Goal: Transaction & Acquisition: Obtain resource

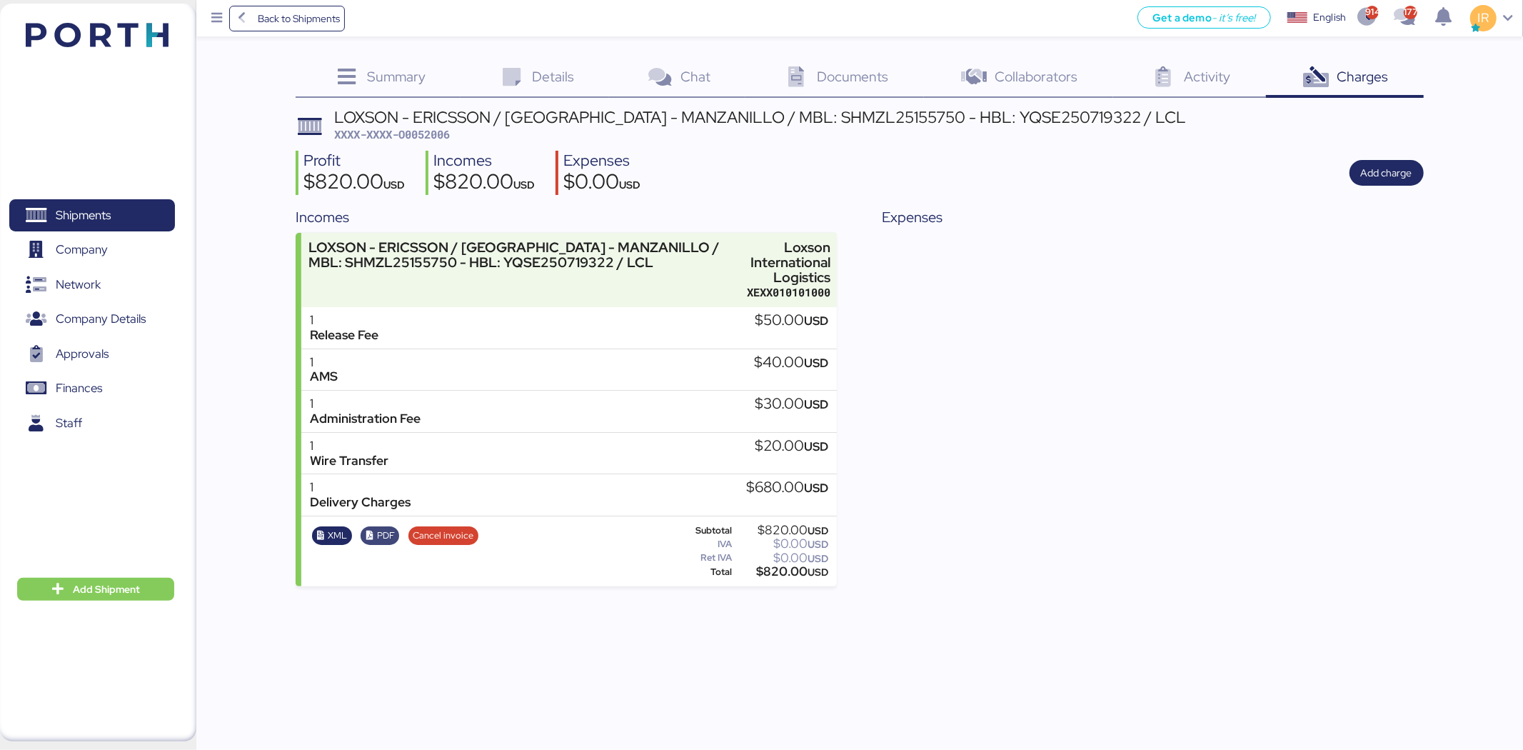
click at [377, 463] on span "PDF" at bounding box center [386, 536] width 18 height 16
click at [440, 127] on span "XXXX-XXXX-O0052006" at bounding box center [392, 134] width 116 height 14
copy header "XXXX-XXXX-O0052006"
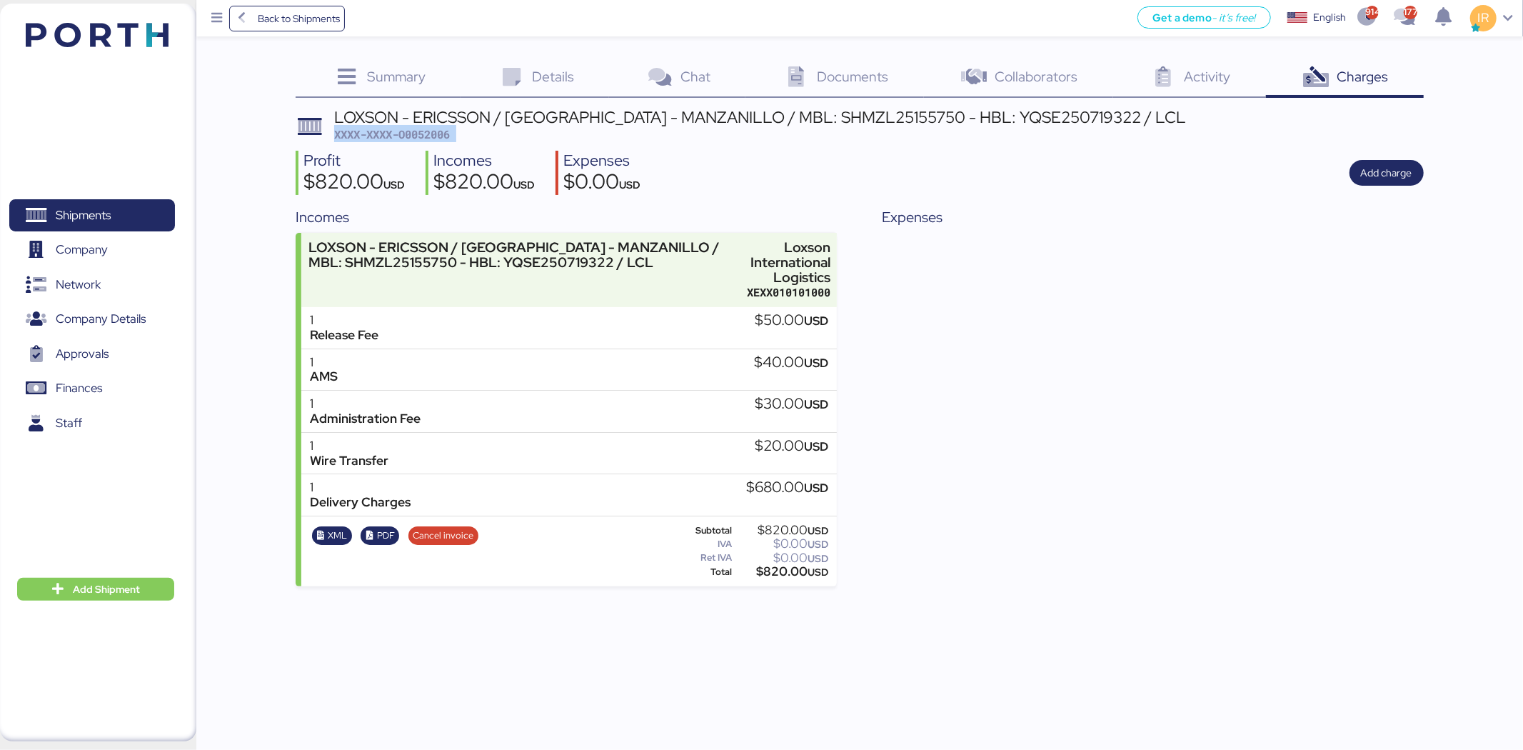
click at [428, 136] on span "XXXX-XXXX-O0052006" at bounding box center [392, 134] width 116 height 14
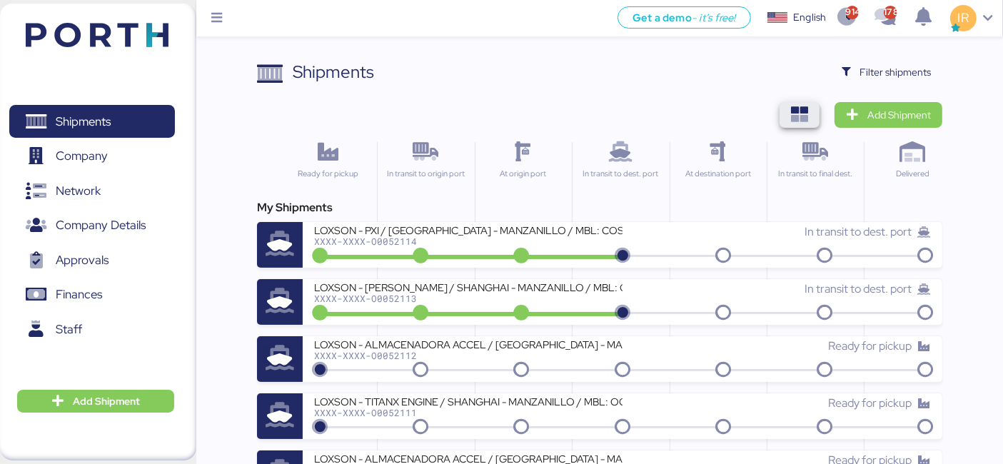
click at [793, 121] on icon "button" at bounding box center [799, 114] width 17 height 17
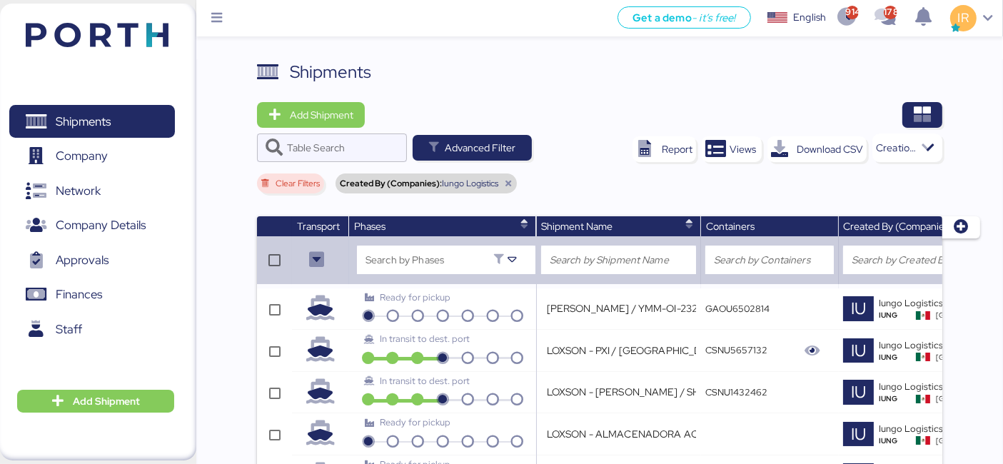
scroll to position [3657, 0]
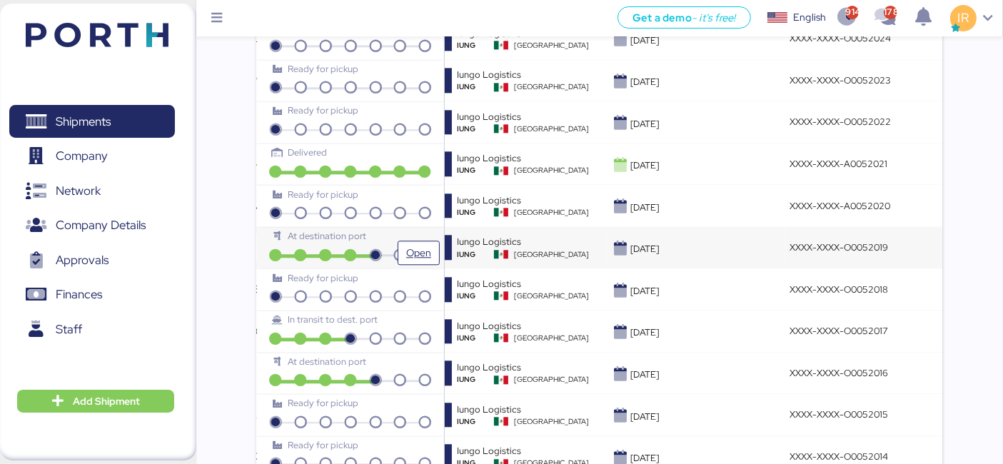
click at [375, 229] on div "At destination port" at bounding box center [351, 236] width 156 height 14
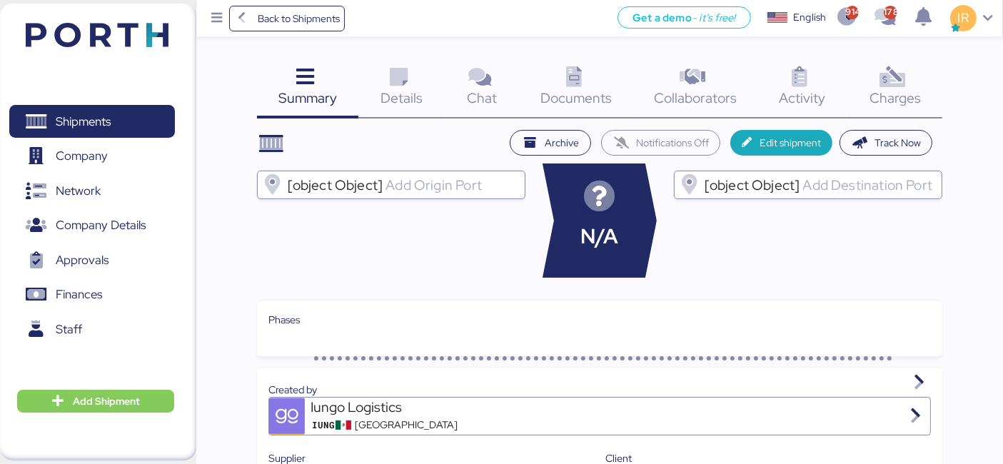
click at [907, 93] on span "Charges" at bounding box center [895, 98] width 51 height 19
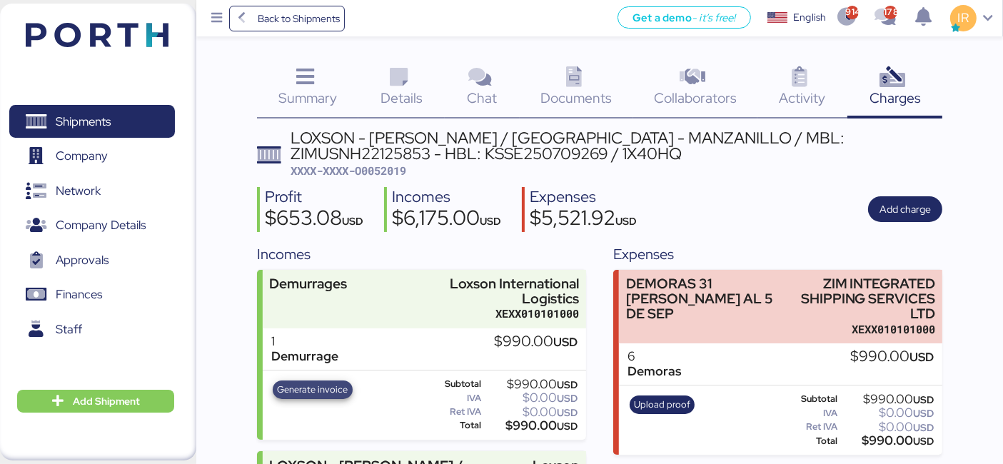
click at [322, 384] on span "Generate invoice" at bounding box center [313, 390] width 71 height 16
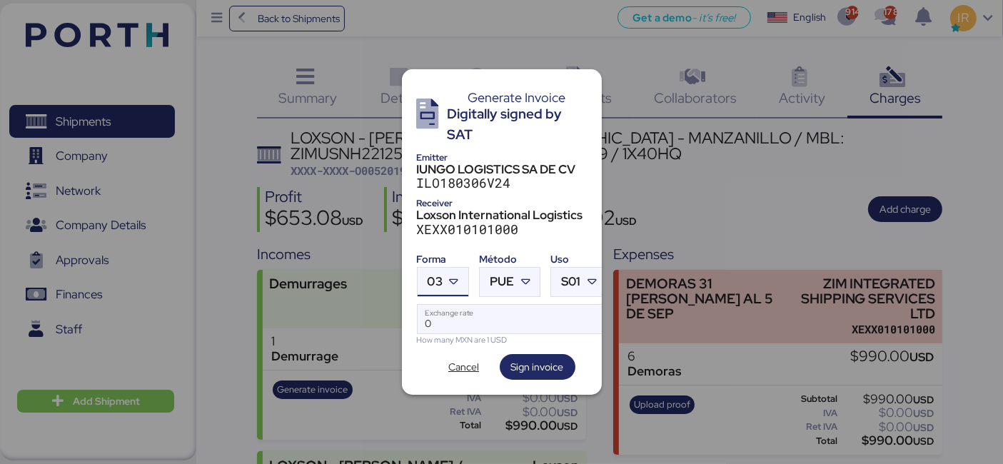
click at [438, 276] on span "03" at bounding box center [435, 282] width 15 height 12
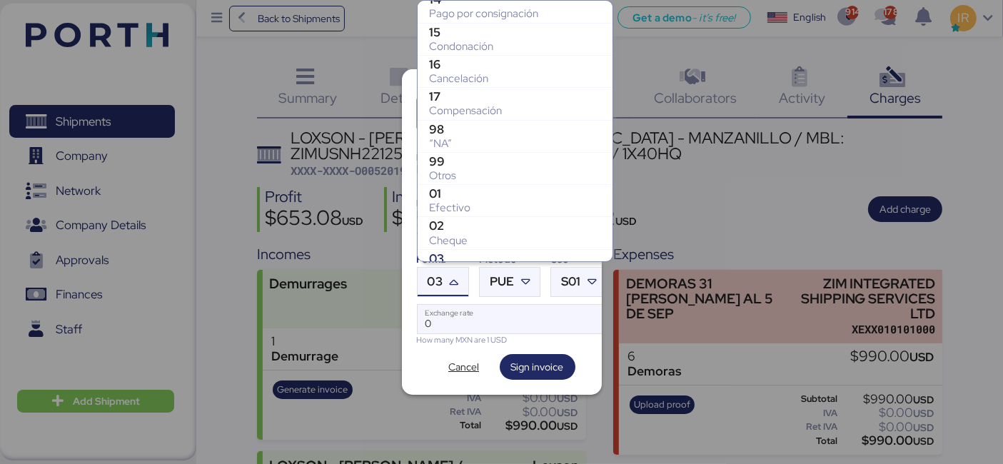
scroll to position [132, 0]
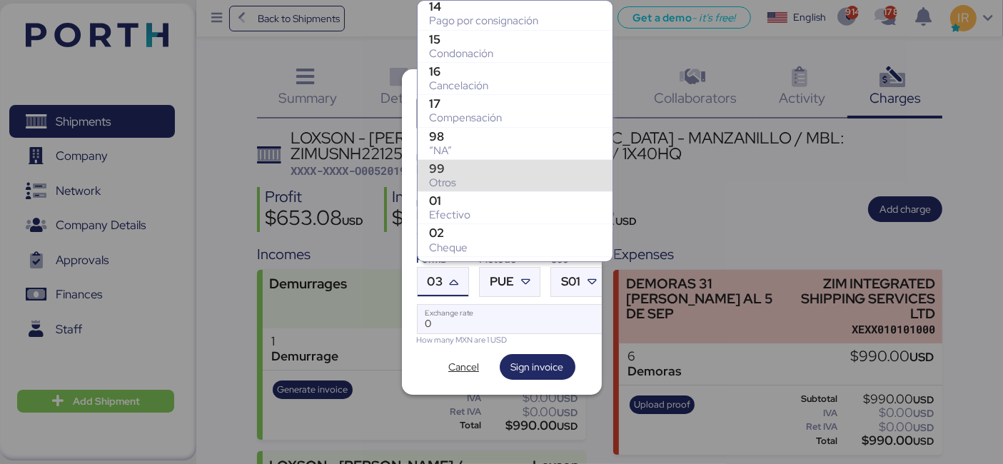
click at [453, 164] on div "99" at bounding box center [515, 168] width 172 height 14
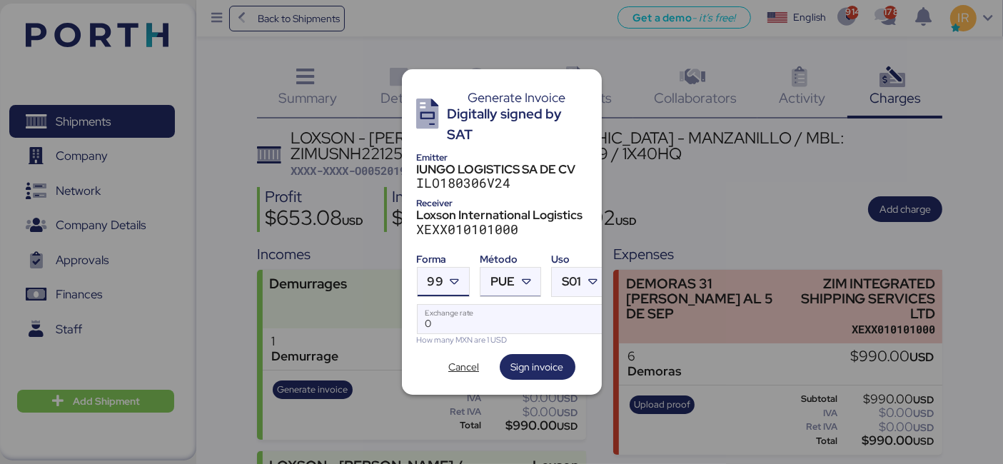
click at [515, 268] on div at bounding box center [528, 282] width 26 height 29
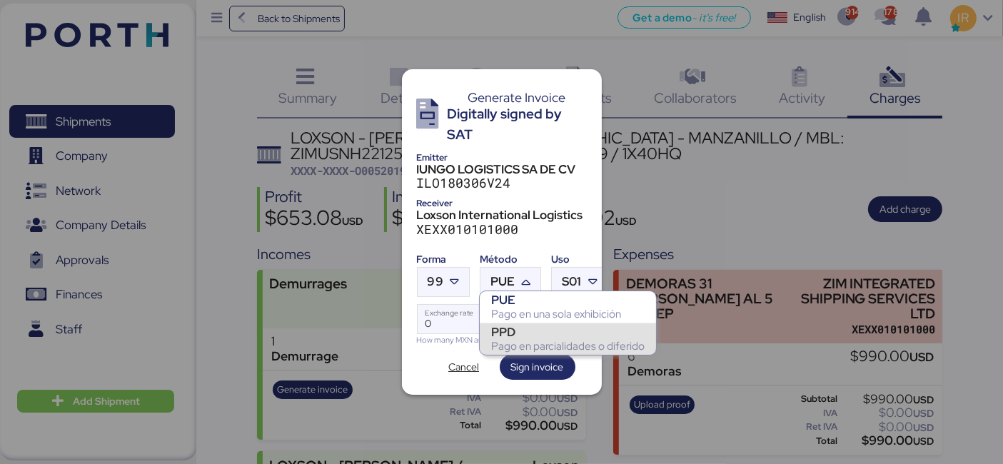
click at [524, 330] on div "PPD" at bounding box center [568, 332] width 154 height 14
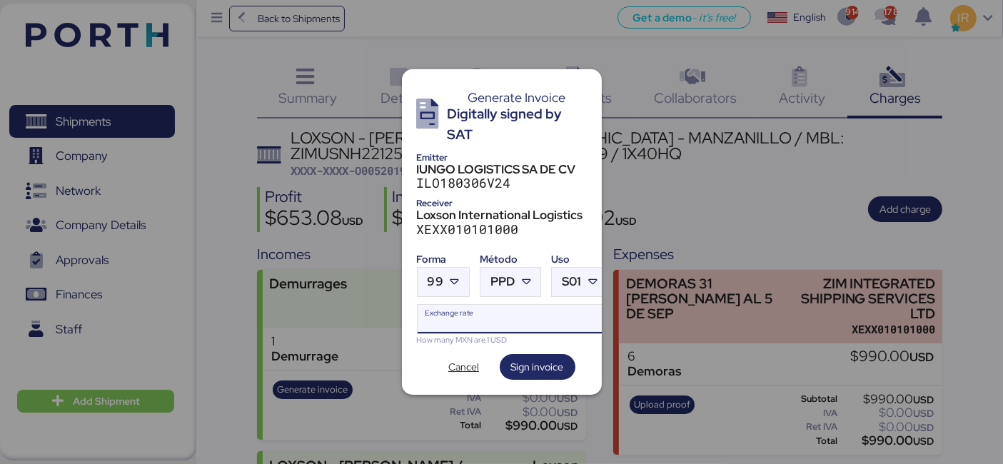
click at [486, 316] on input "Exchange rate" at bounding box center [513, 319] width 190 height 29
type input "0"
paste input "18.7194"
type input "18.7194"
click at [532, 358] on span "Sign invoice" at bounding box center [537, 366] width 53 height 17
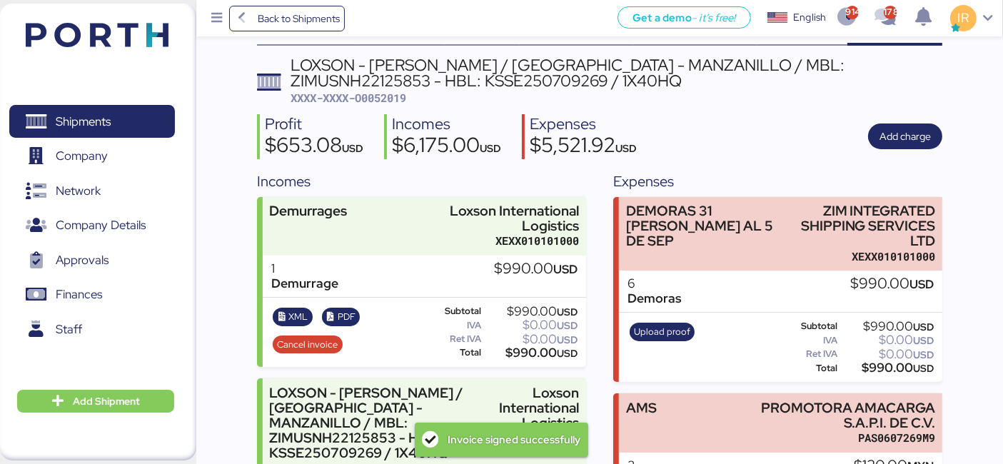
scroll to position [75, 0]
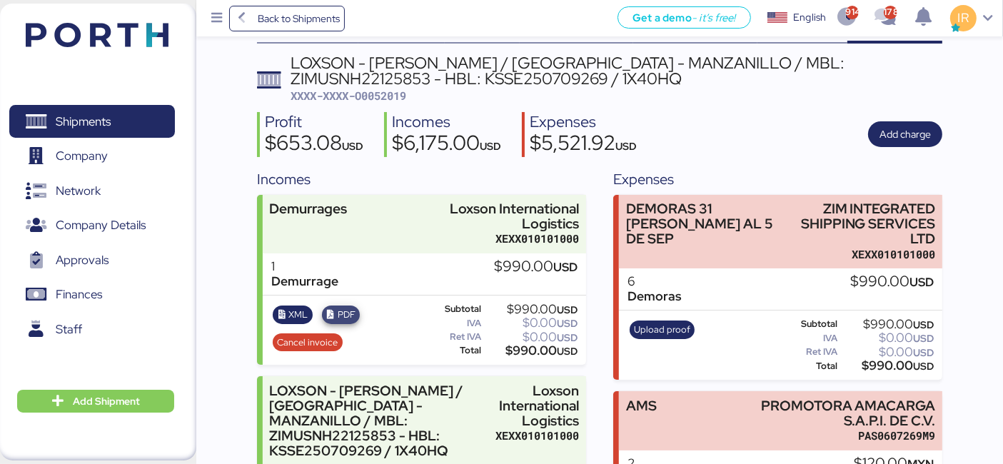
click at [348, 307] on span "PDF" at bounding box center [347, 315] width 18 height 16
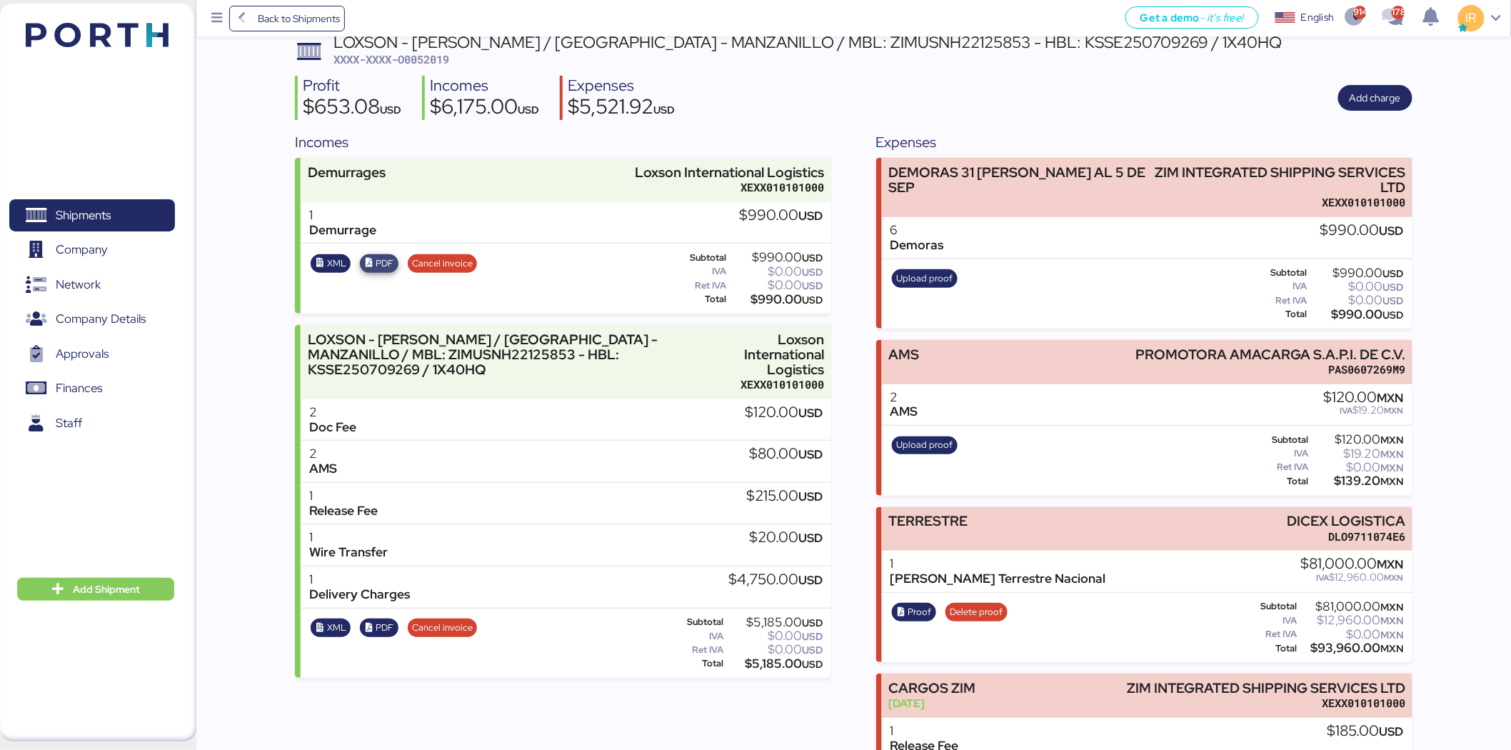
click at [368, 265] on icon "button" at bounding box center [368, 262] width 9 height 9
click at [416, 55] on span "XXXX-XXXX-O0052019" at bounding box center [391, 59] width 116 height 14
copy span "O0052019"
click at [438, 57] on span "XXXX-XXXX-O0052019" at bounding box center [391, 59] width 116 height 14
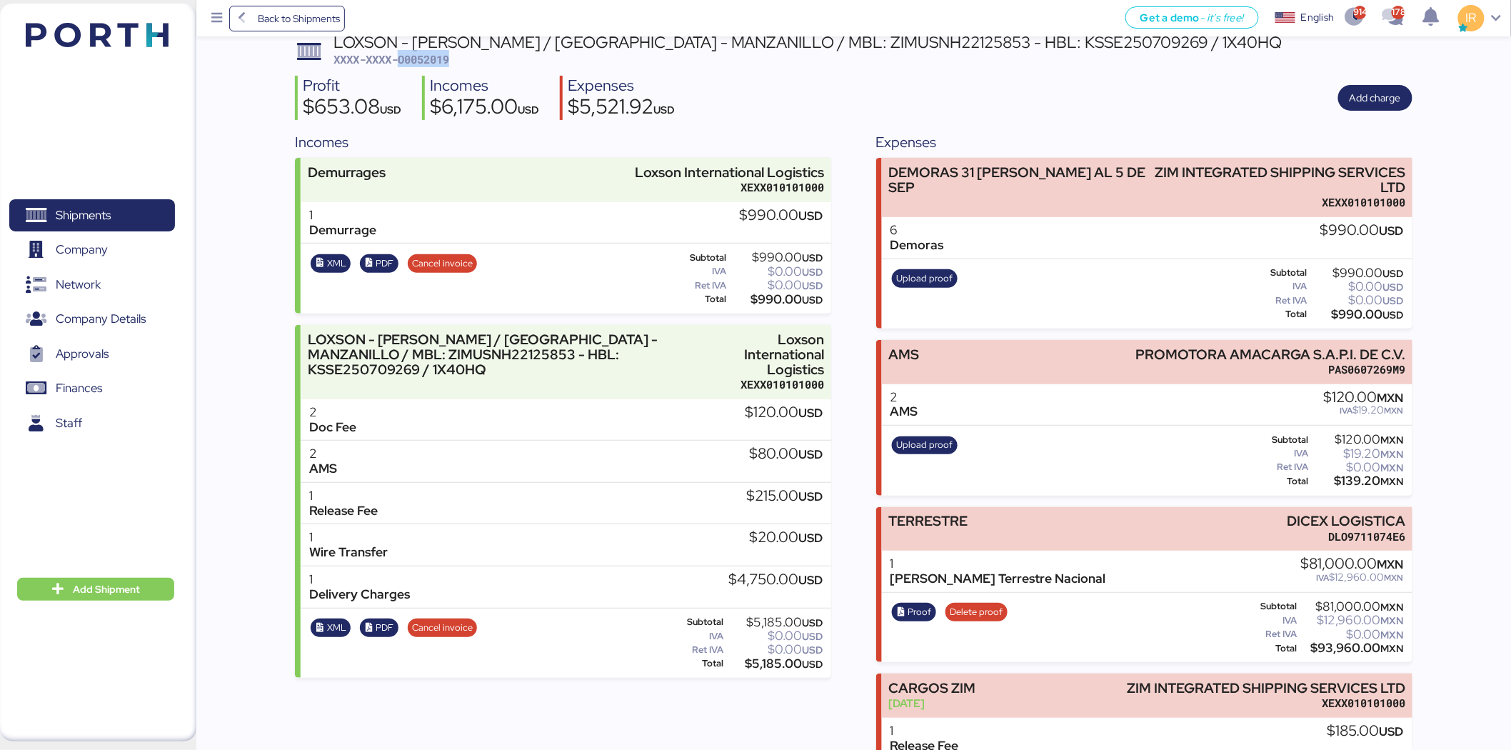
click at [438, 57] on span "XXXX-XXXX-O0052019" at bounding box center [391, 59] width 116 height 14
